Goal: Transaction & Acquisition: Purchase product/service

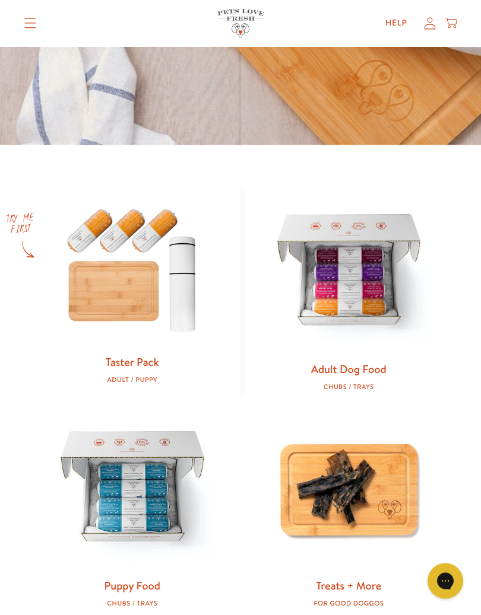
scroll to position [361, 0]
click at [8, 510] on div "Taster Pack Adult / Puppy Adult Dog Food Chubs / Trays Puppy Food Chubs / Trays…" at bounding box center [240, 400] width 481 height 510
click at [84, 289] on img at bounding box center [132, 268] width 179 height 171
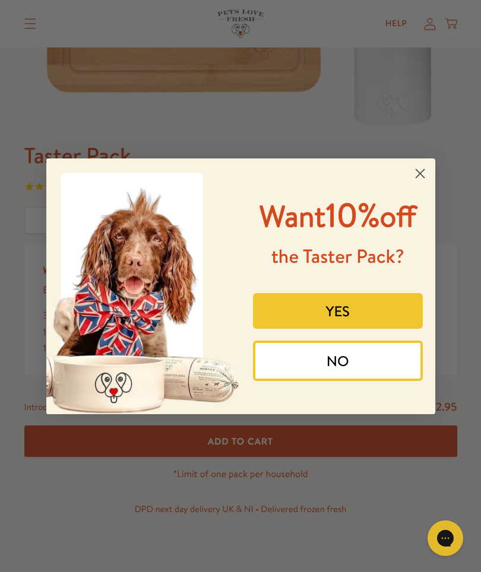
scroll to position [346, 0]
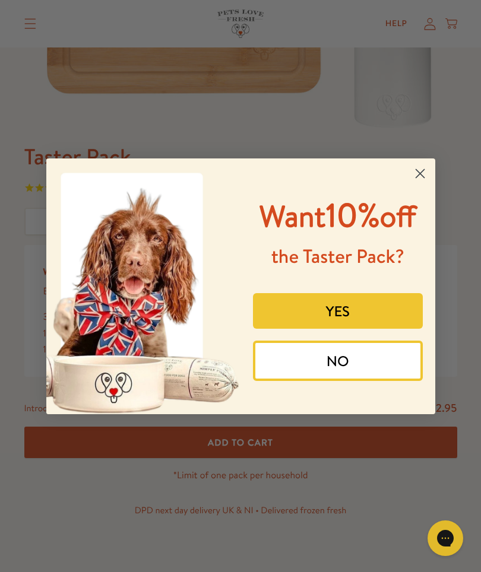
click at [412, 171] on circle "Close dialog" at bounding box center [419, 173] width 20 height 20
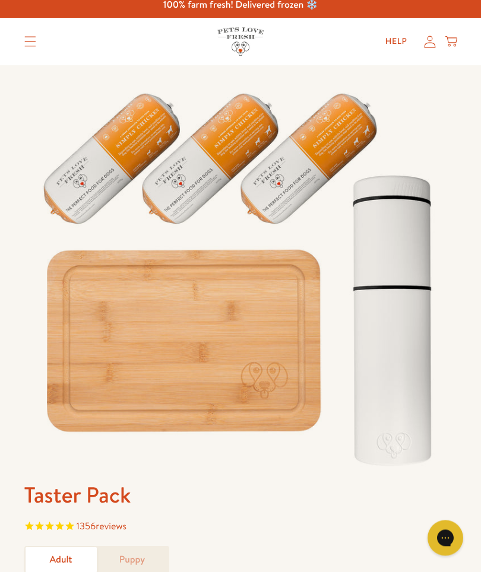
scroll to position [0, 0]
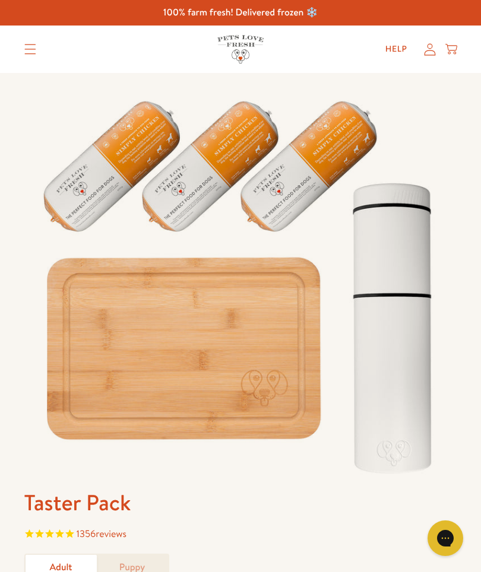
click at [20, 55] on summary "Translation missing: en.sections.header.menu" at bounding box center [30, 49] width 31 height 30
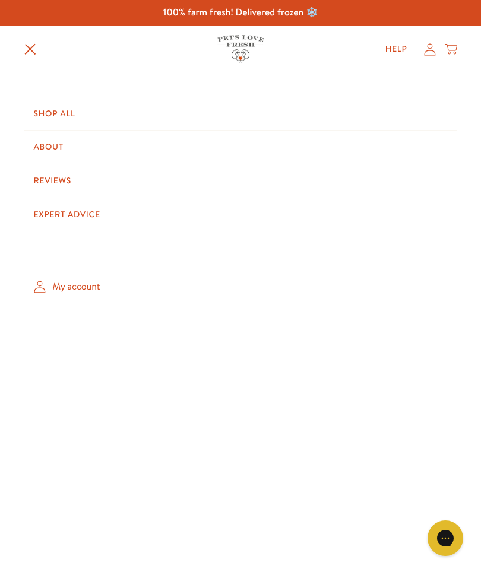
click at [49, 116] on link "Shop All" at bounding box center [240, 113] width 433 height 33
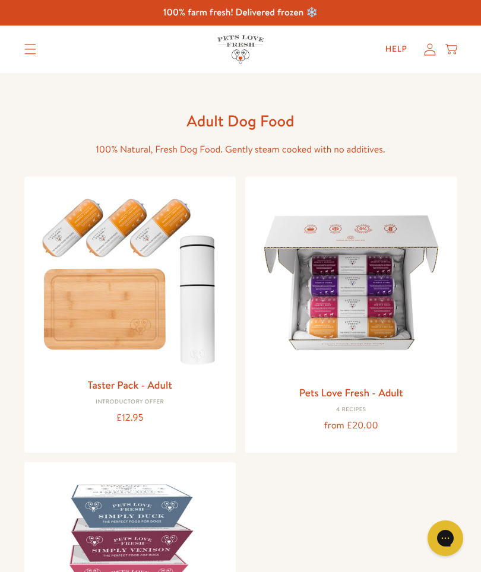
click at [330, 312] on img at bounding box center [351, 282] width 193 height 193
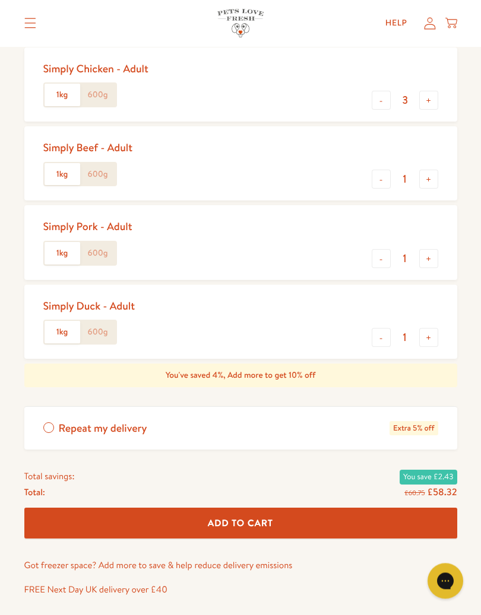
scroll to position [553, 0]
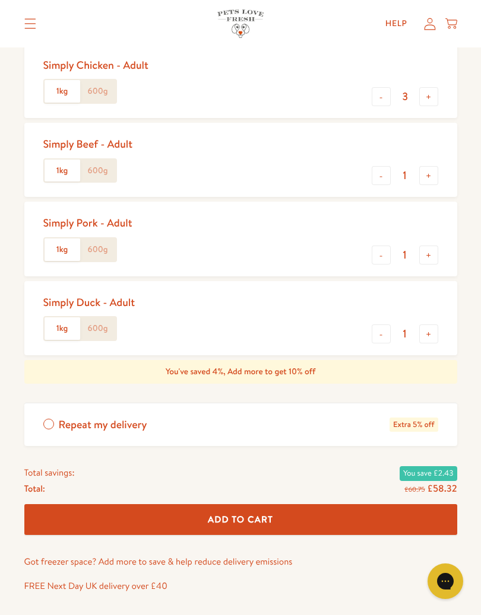
click at [437, 169] on button "+" at bounding box center [428, 175] width 19 height 19
click at [441, 169] on div "Simply Beef - Adult 1kg 600g - 2 +" at bounding box center [240, 160] width 433 height 74
click at [434, 173] on button "+" at bounding box center [428, 175] width 19 height 19
click at [437, 171] on button "+" at bounding box center [428, 175] width 19 height 19
type input "4"
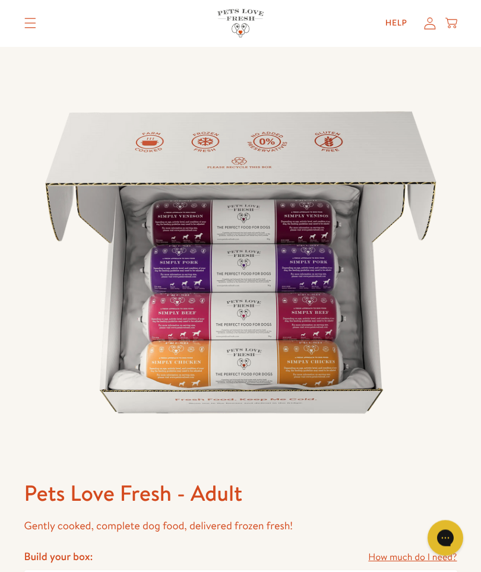
scroll to position [0, 0]
